Goal: Task Accomplishment & Management: Manage account settings

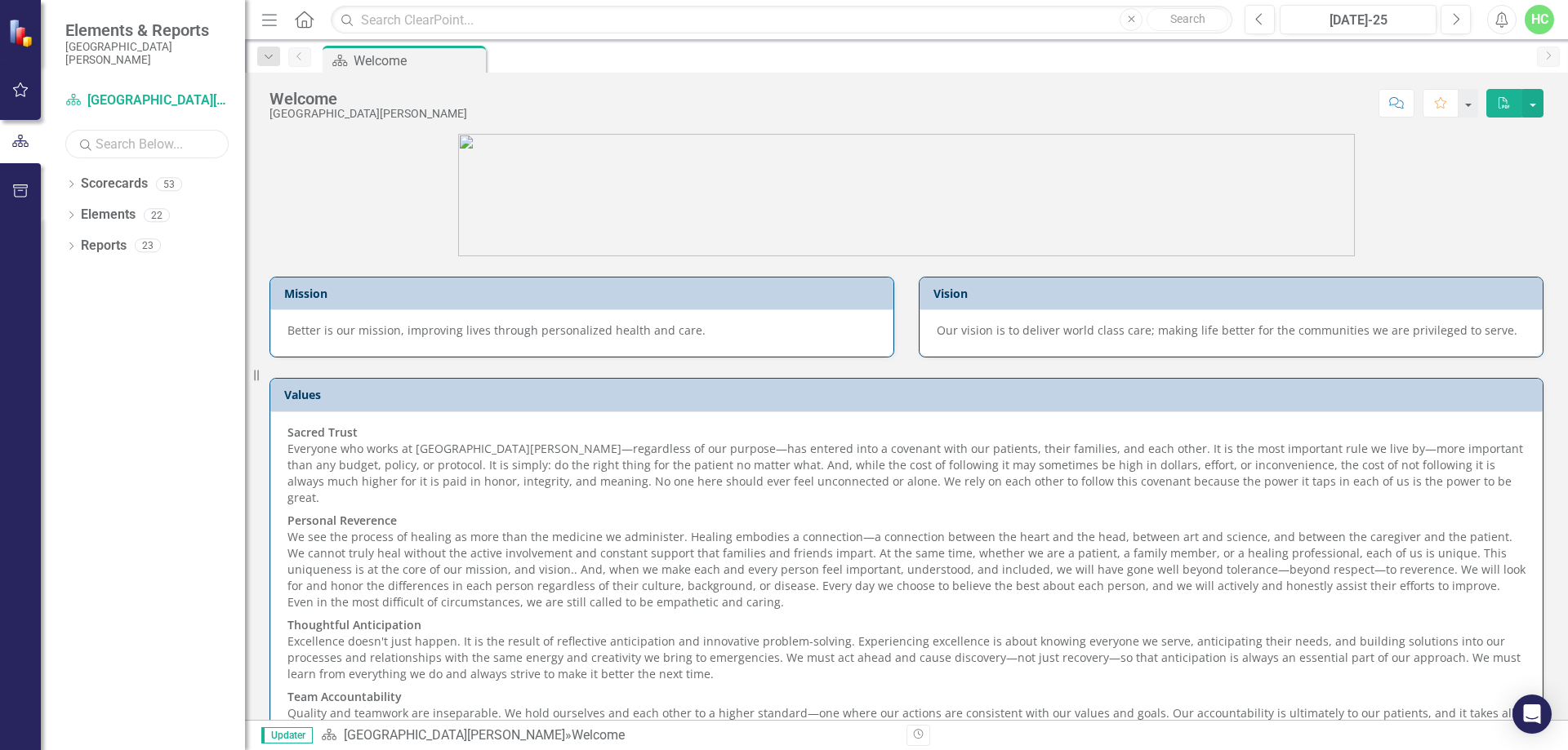
click at [167, 133] on input "text" at bounding box center [147, 144] width 163 height 29
type input "anesthesia"
click at [129, 187] on link "Scorecards" at bounding box center [114, 184] width 67 height 19
click at [79, 183] on div "Dropdown Scorecards 1" at bounding box center [154, 186] width 180 height 31
click at [116, 183] on link "Scorecards" at bounding box center [114, 184] width 67 height 19
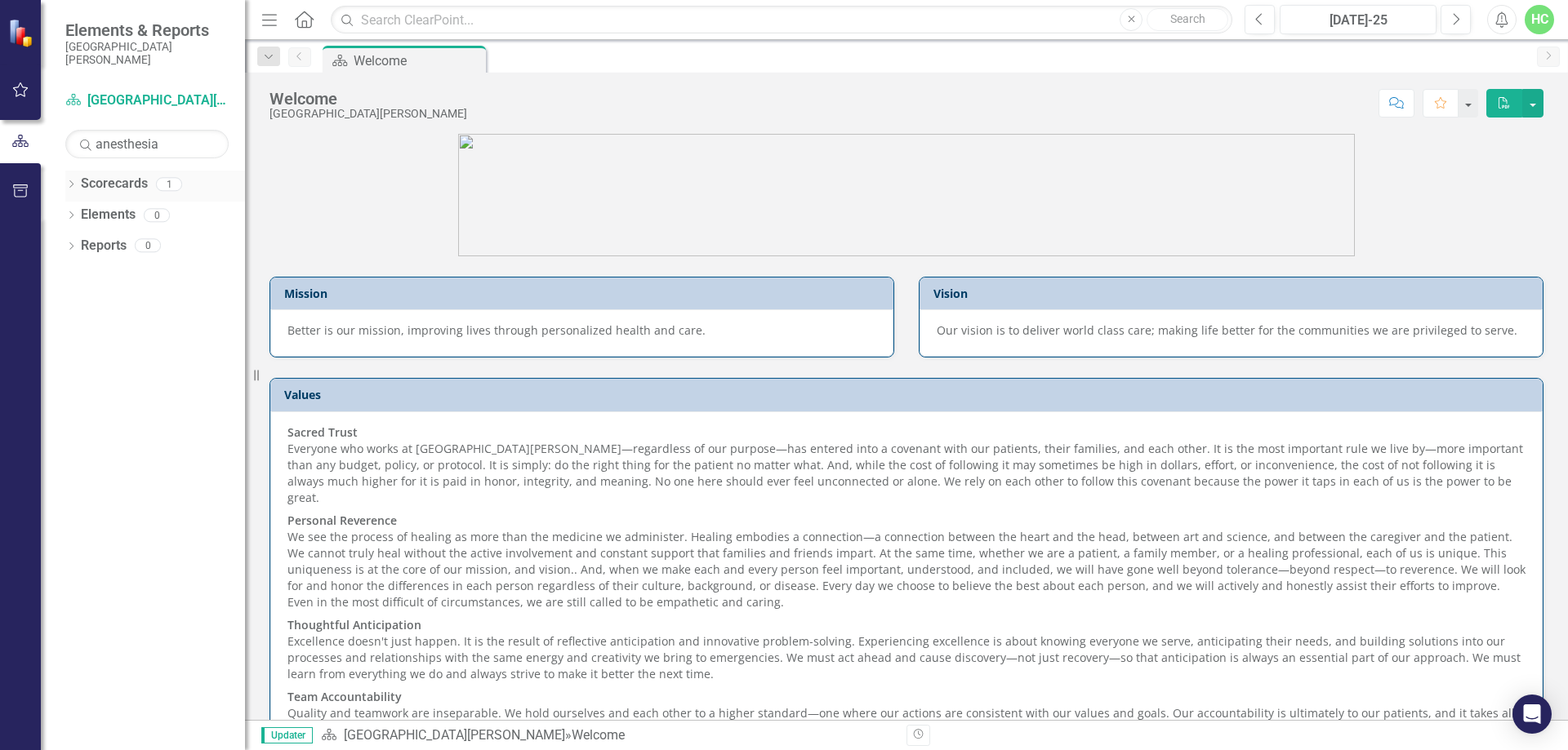
click at [119, 181] on link "Scorecards" at bounding box center [114, 184] width 67 height 19
click at [70, 186] on icon "Dropdown" at bounding box center [70, 186] width 11 height 9
click at [123, 219] on link "Anesthesia" at bounding box center [167, 215] width 155 height 19
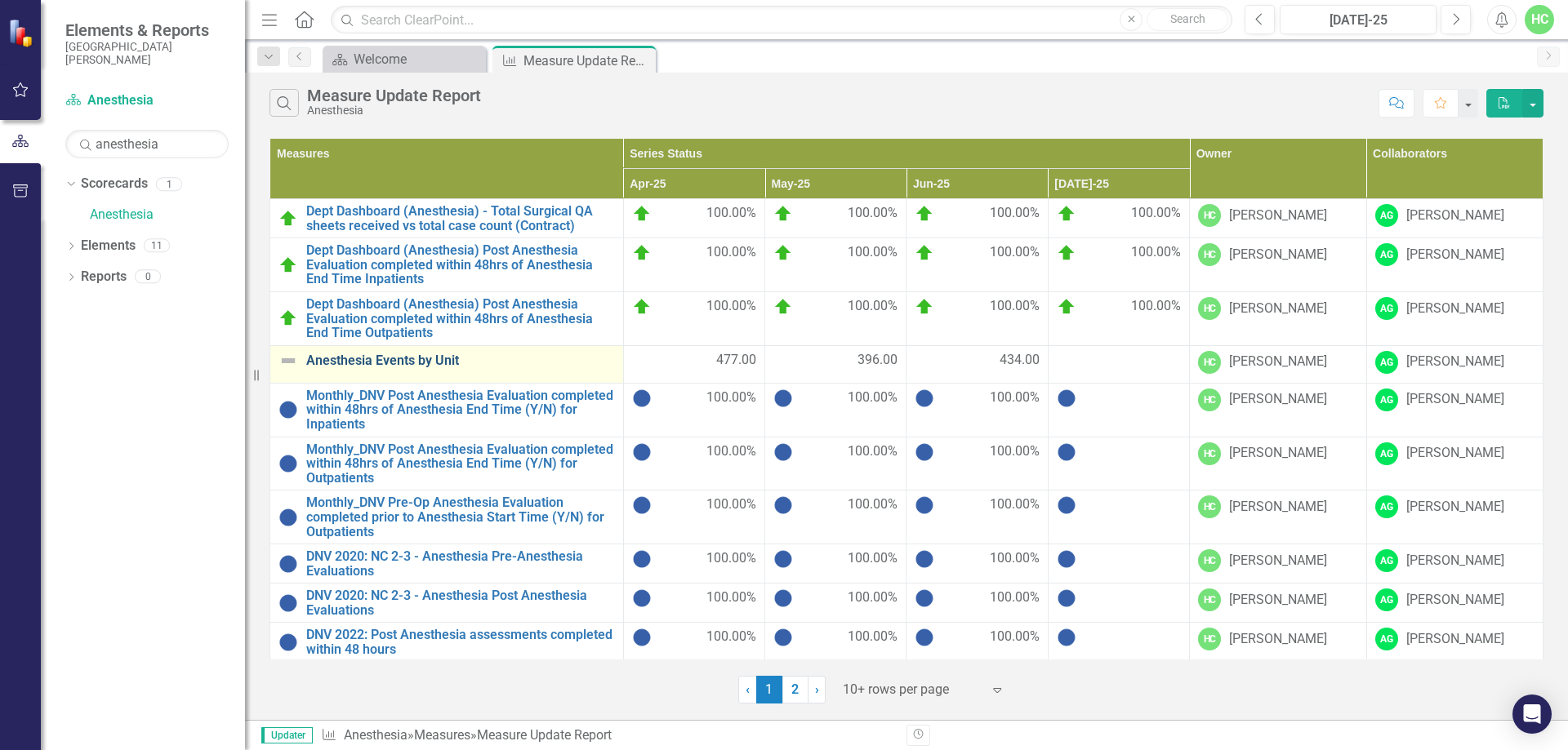
click at [455, 363] on link "Anesthesia Events by Unit" at bounding box center [461, 361] width 309 height 15
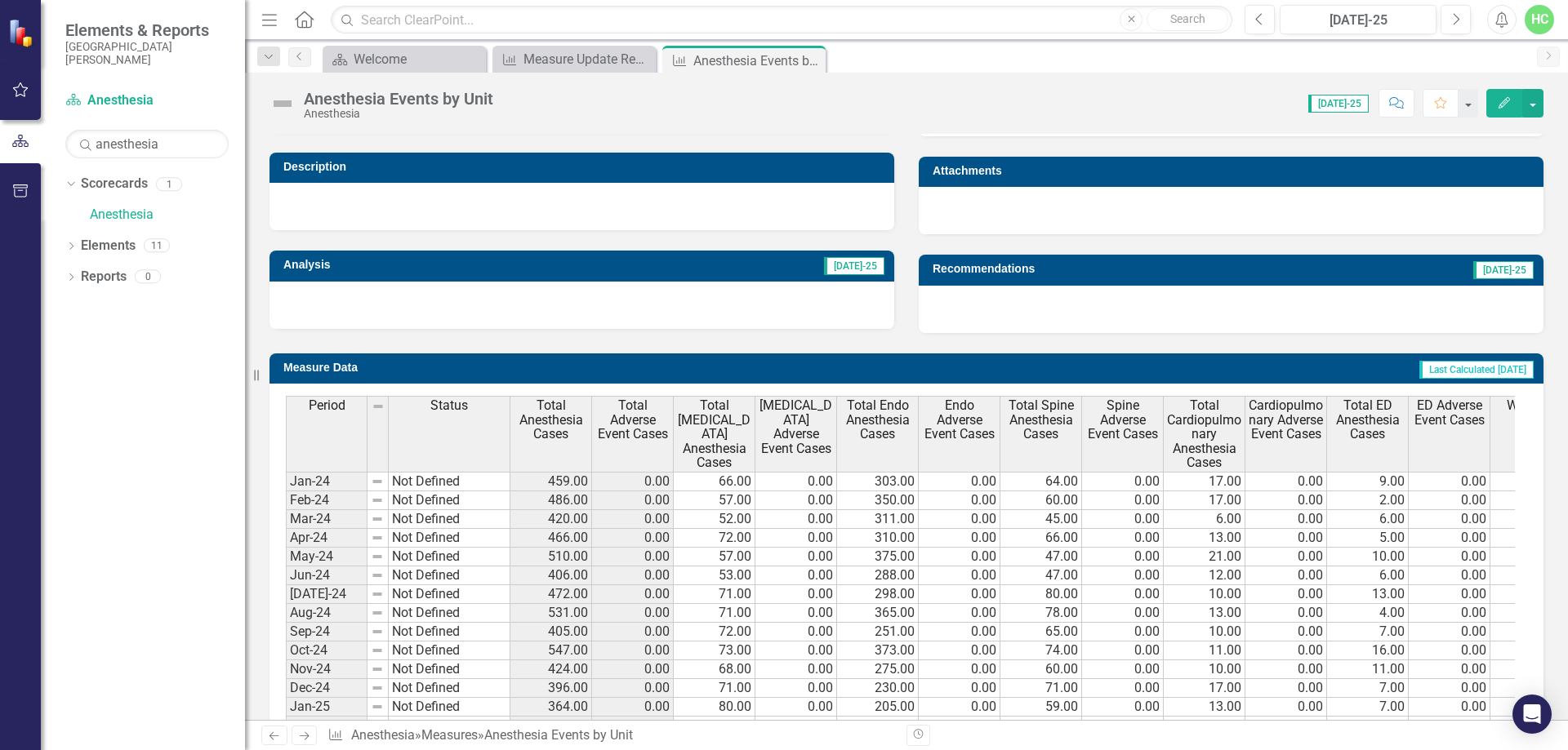
scroll to position [663, 0]
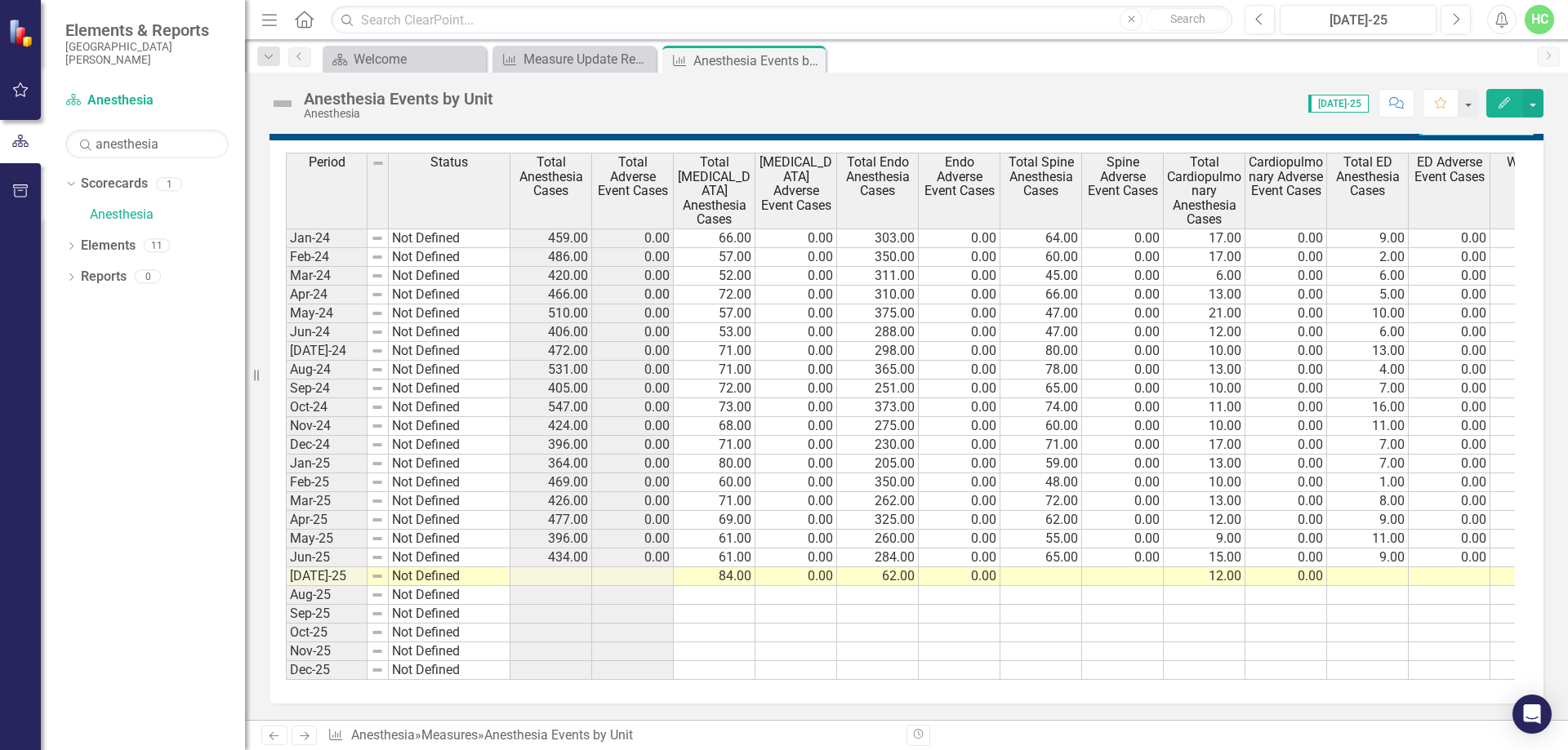
click at [1049, 567] on td at bounding box center [1041, 577] width 82 height 19
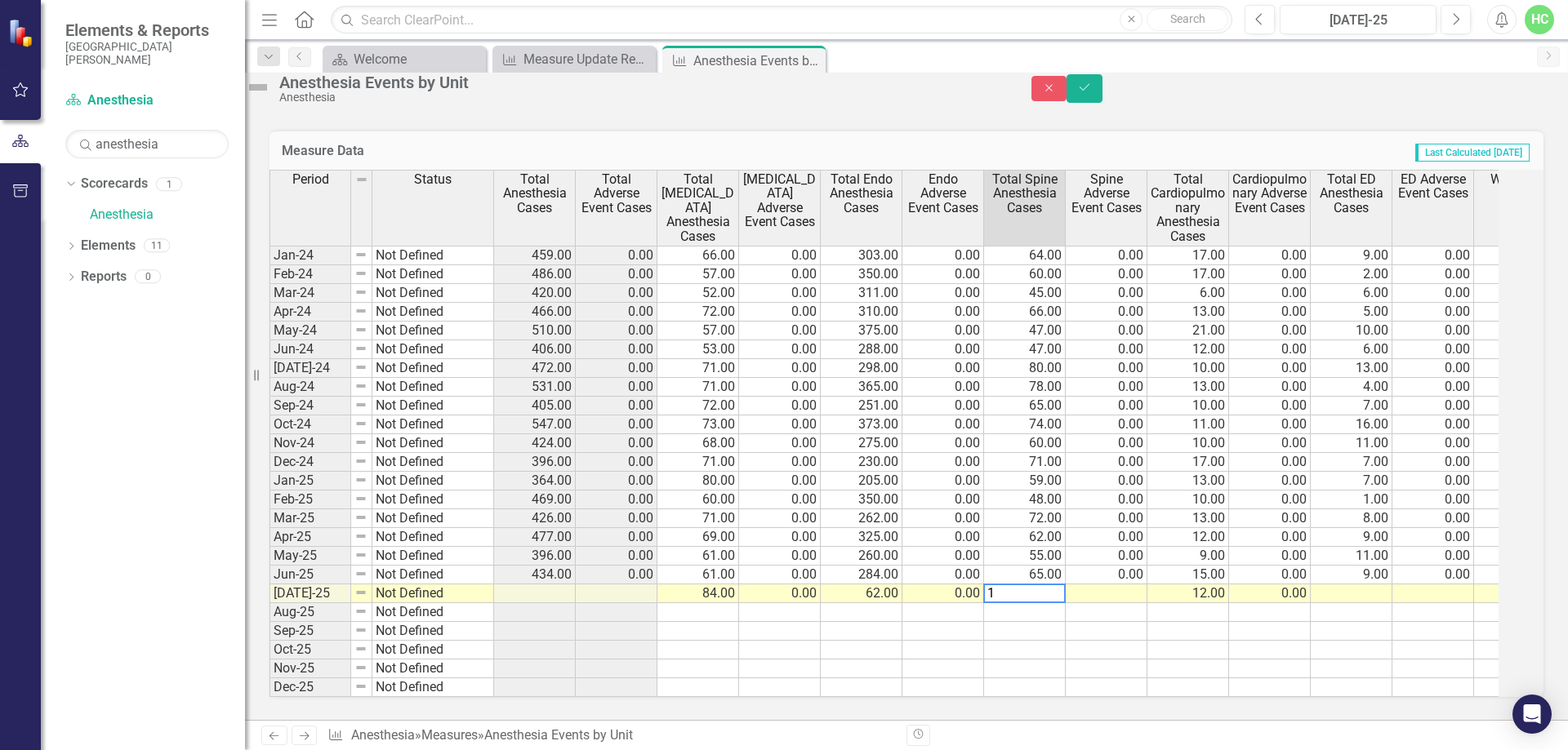
scroll to position [673, 0]
type textarea "109"
type textarea "0"
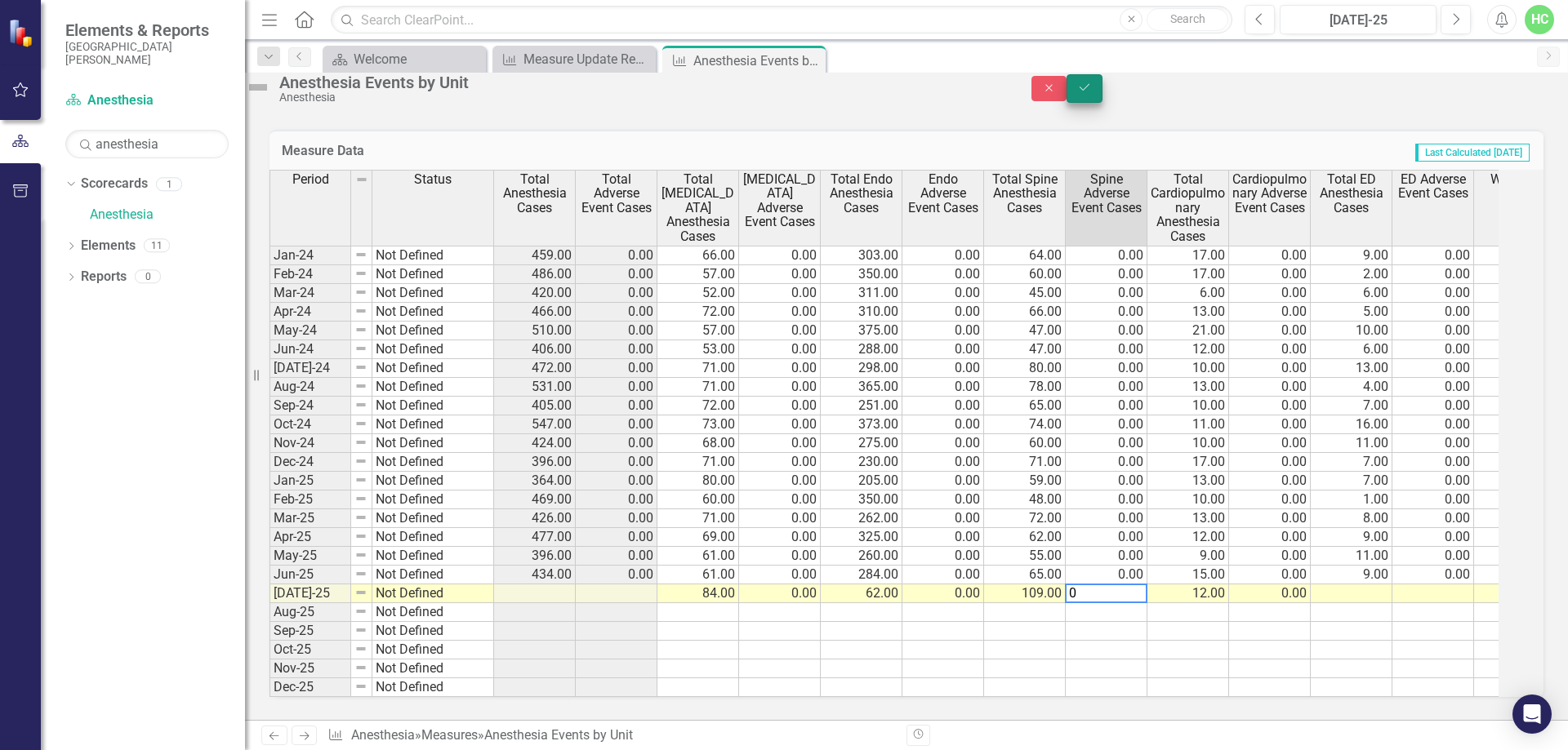
type textarea "0"
click at [1102, 103] on button "Save" at bounding box center [1084, 88] width 36 height 29
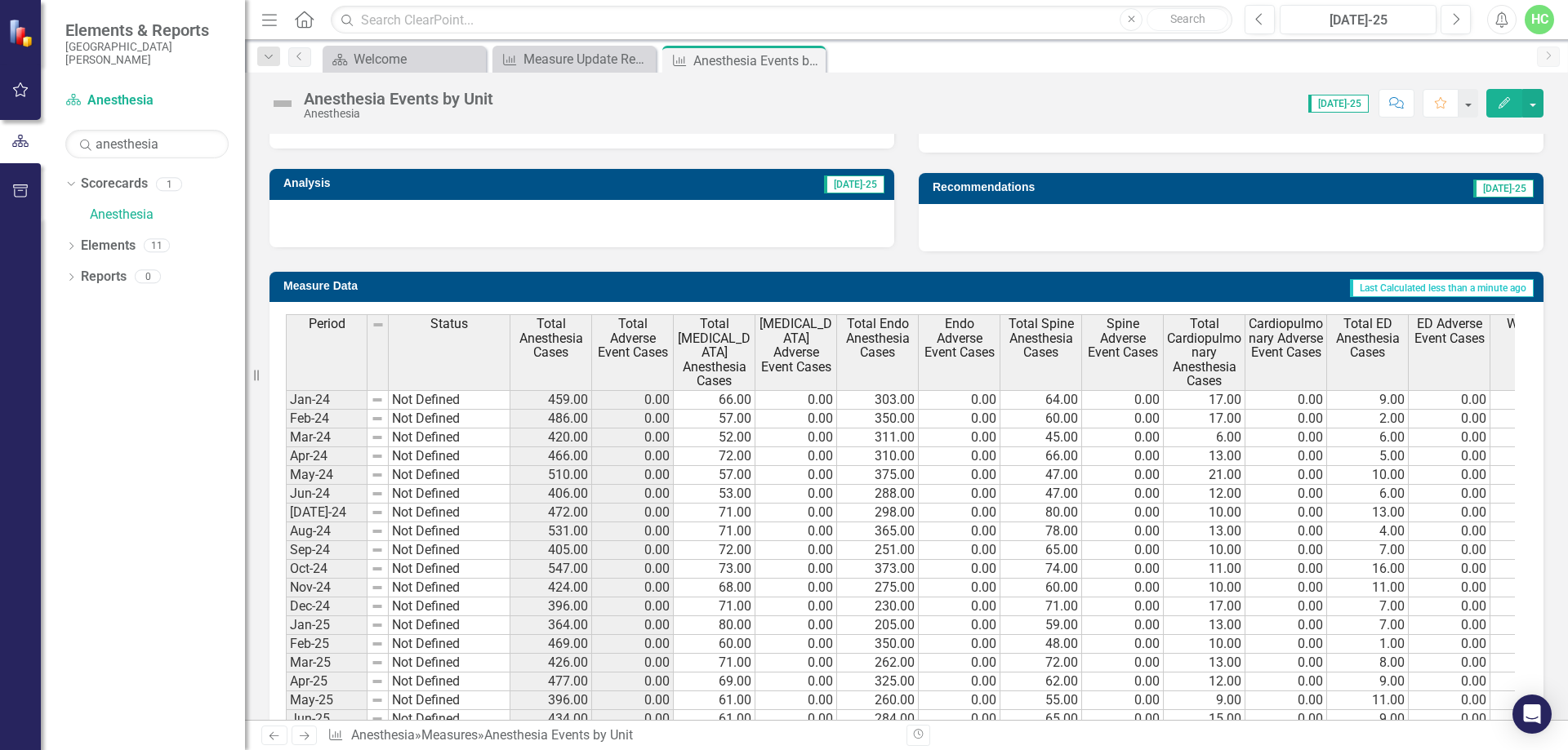
scroll to position [663, 0]
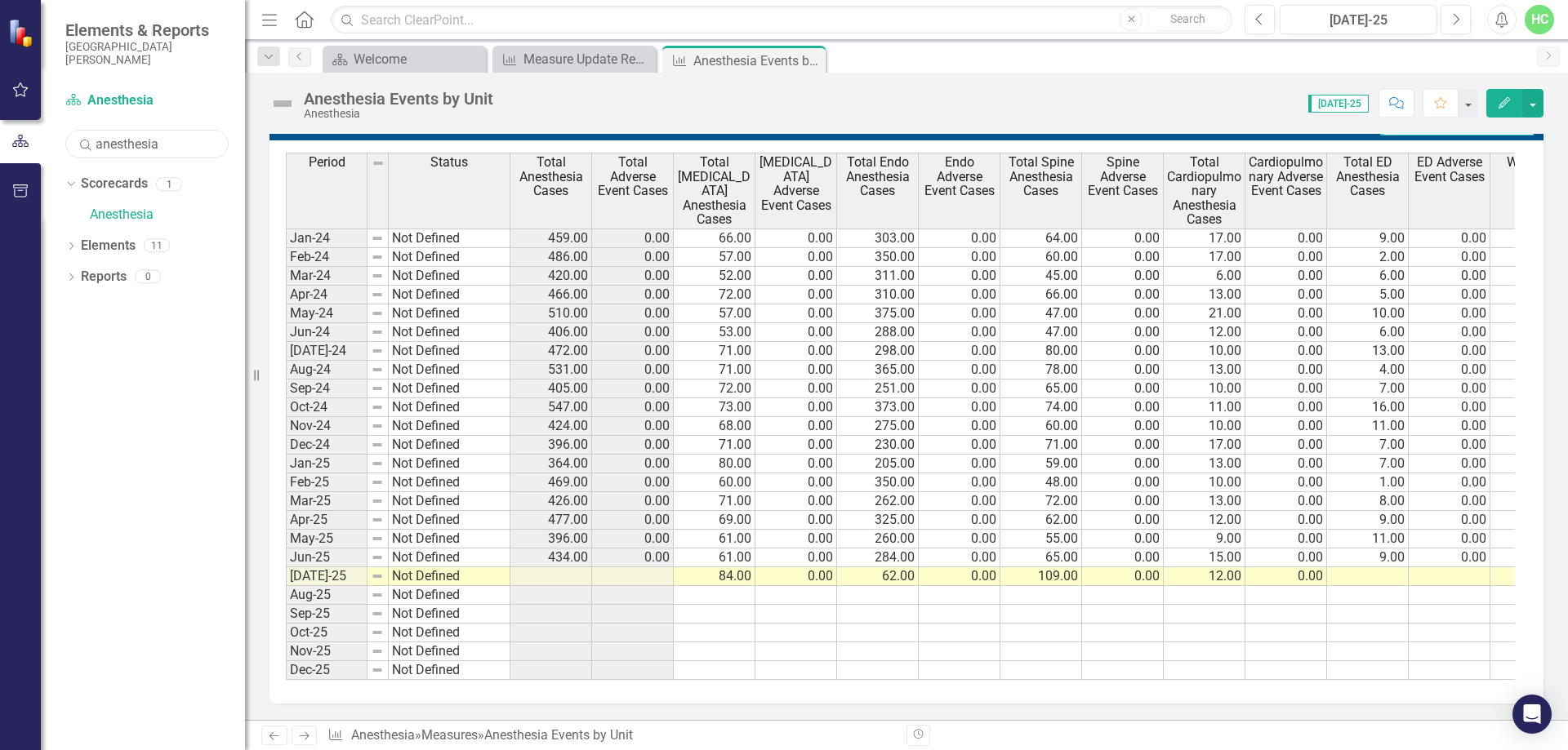
click at [119, 151] on input "anesthesia" at bounding box center [147, 144] width 163 height 29
click at [542, 58] on div "Measure Update Report" at bounding box center [578, 59] width 108 height 21
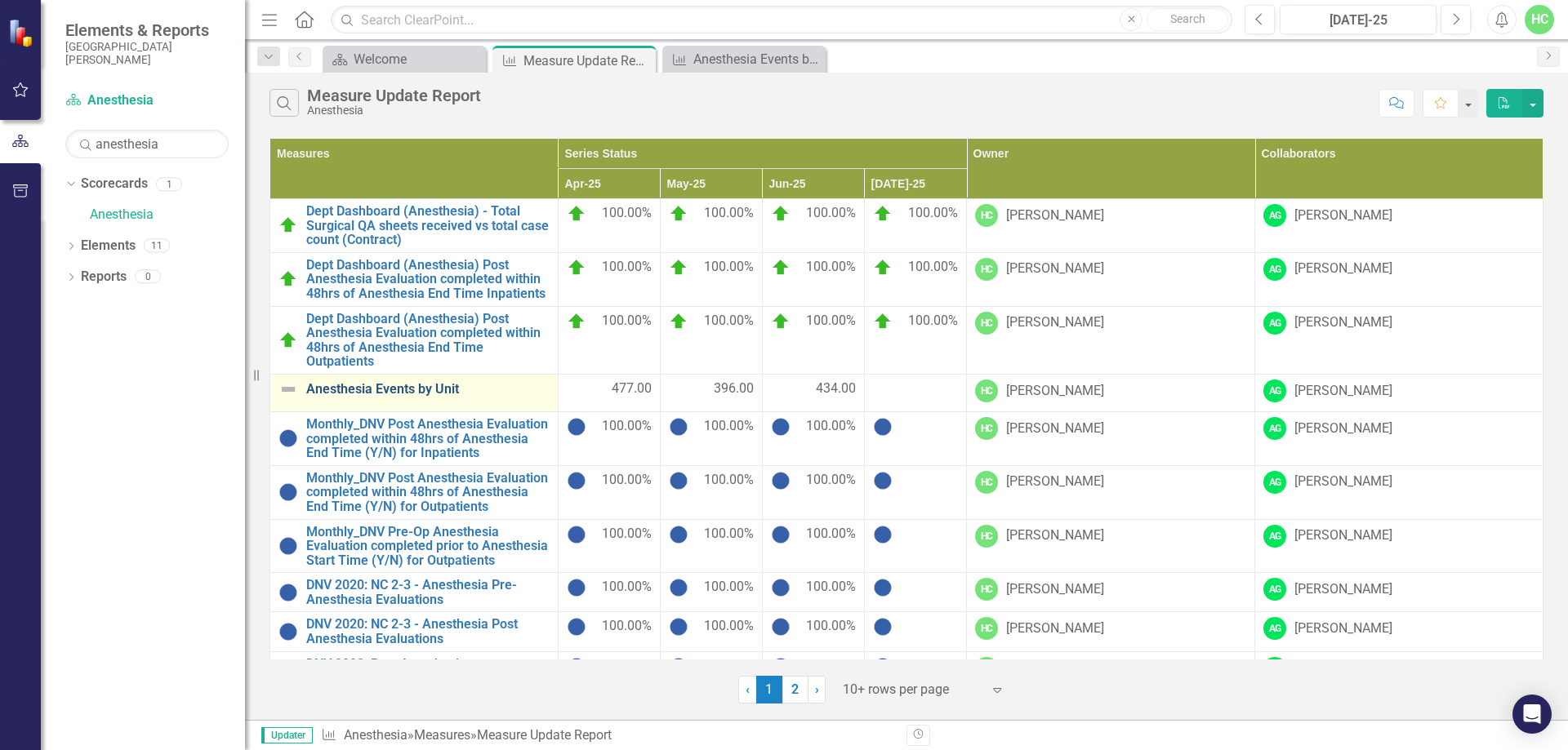
click at [358, 382] on link "Anesthesia Events by Unit" at bounding box center [428, 389] width 244 height 15
